Goal: Task Accomplishment & Management: Manage account settings

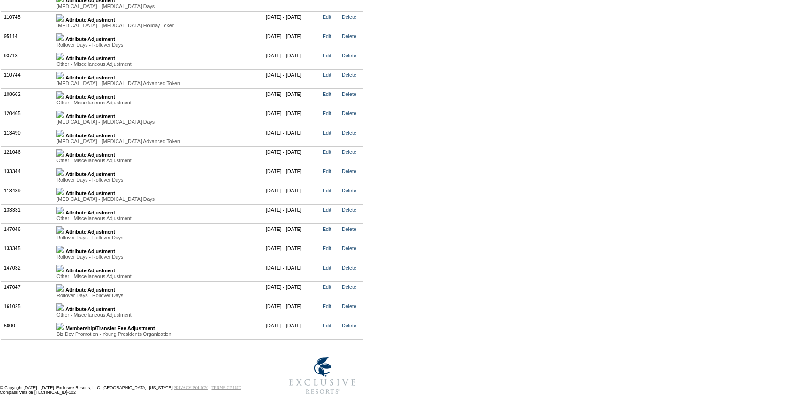
scroll to position [2268, 0]
click at [64, 303] on img at bounding box center [60, 307] width 8 height 8
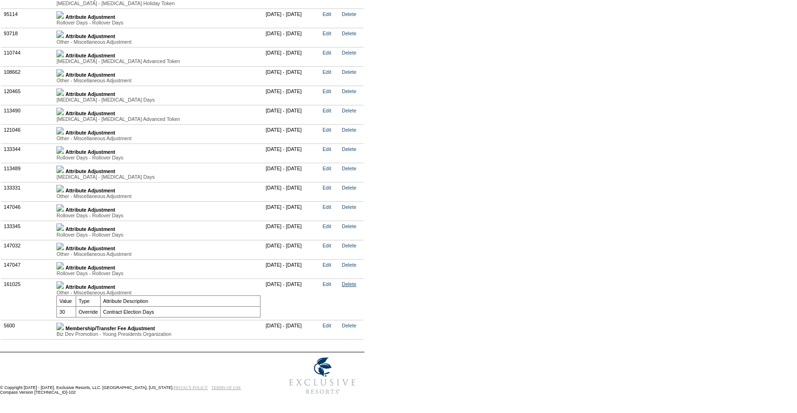
click at [357, 287] on link "Delete" at bounding box center [349, 284] width 15 height 6
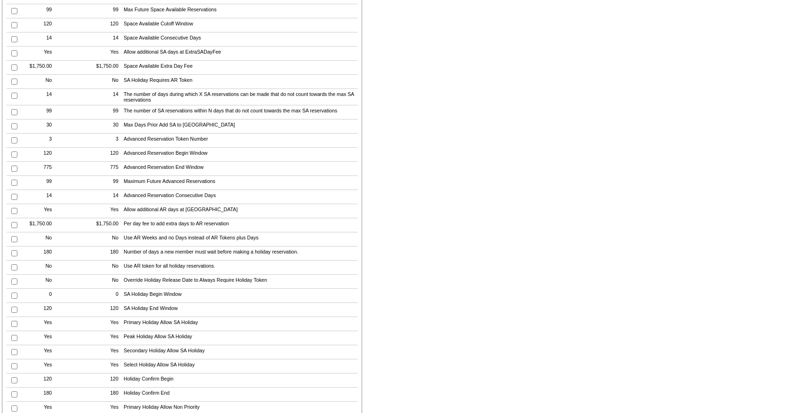
scroll to position [57, 0]
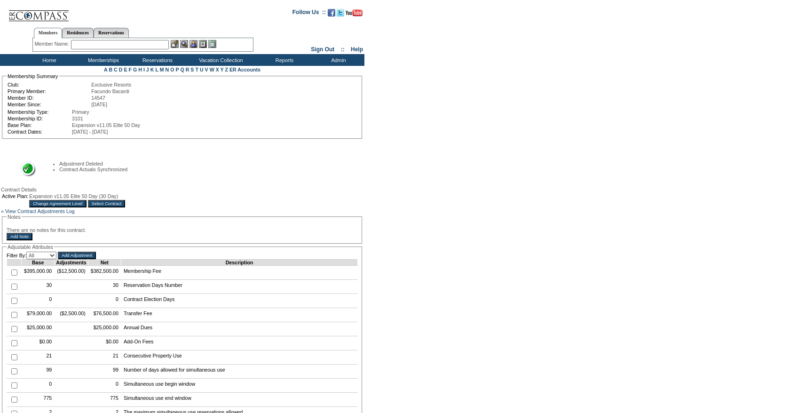
click at [126, 206] on input "Select Contract" at bounding box center [107, 204] width 38 height 8
